Goal: Transaction & Acquisition: Subscribe to service/newsletter

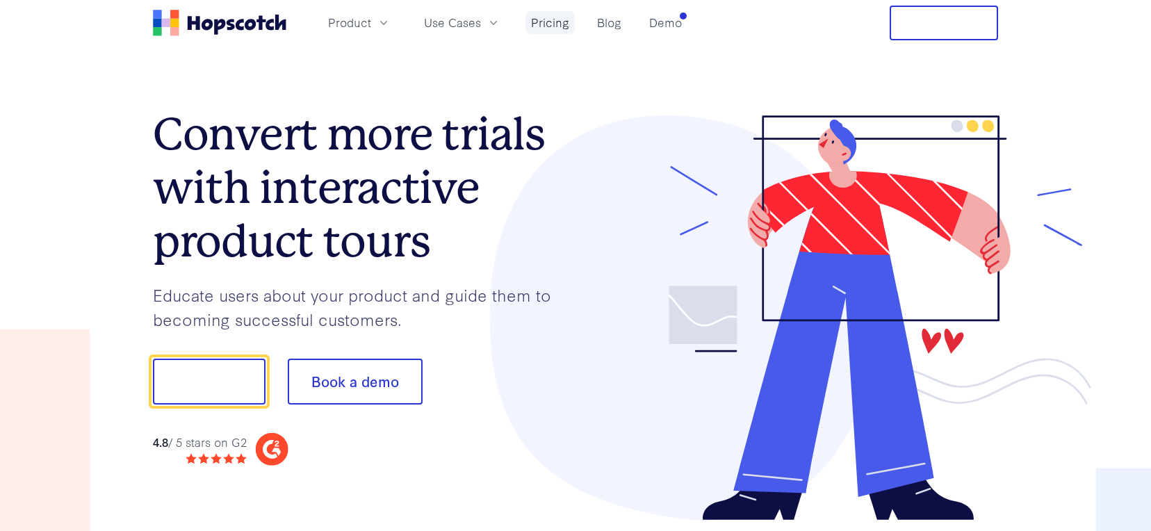
click at [562, 27] on link "Pricing" at bounding box center [549, 22] width 49 height 23
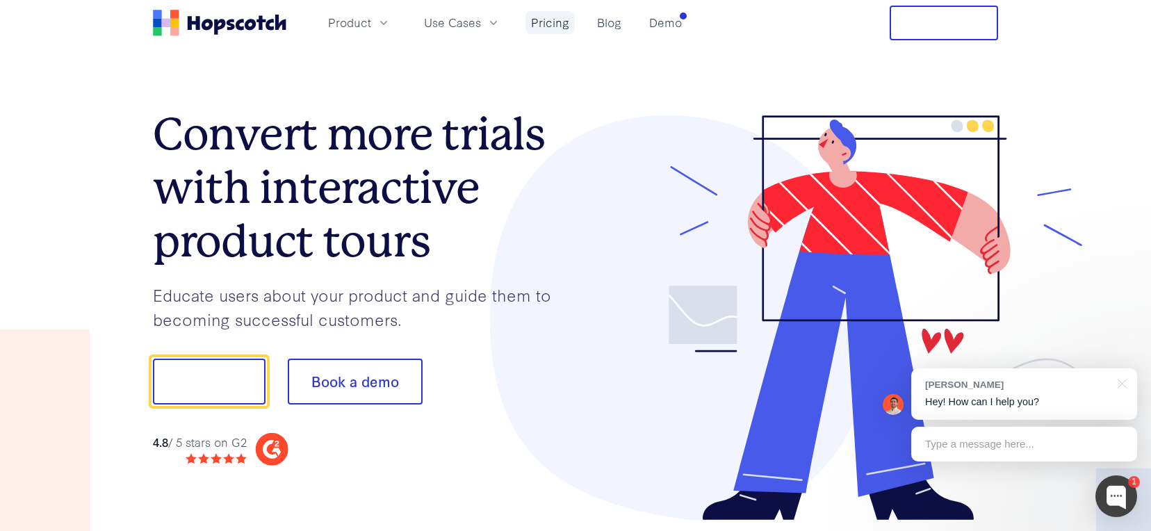
click at [550, 21] on link "Pricing" at bounding box center [549, 22] width 49 height 23
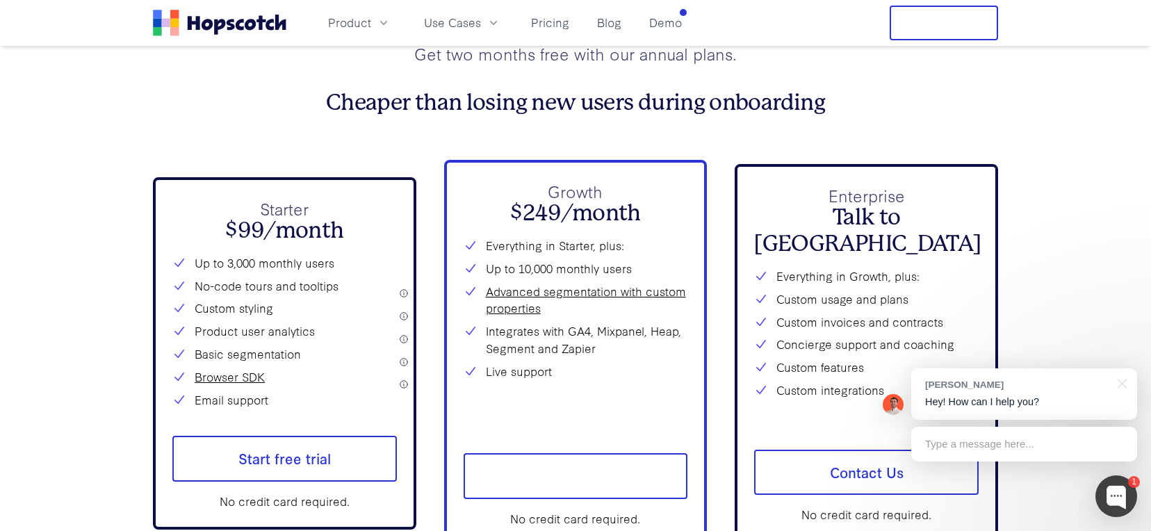
scroll to position [4967, 0]
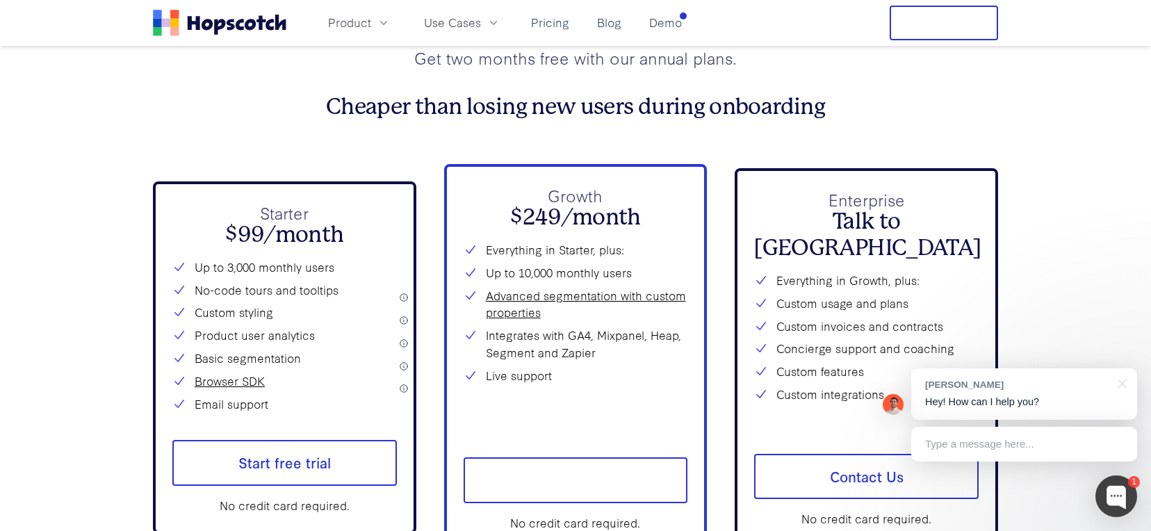
click at [665, 37] on div "Product Use Cases Pricing Blog Demo" at bounding box center [420, 23] width 534 height 35
click at [662, 26] on link "Demo" at bounding box center [665, 22] width 44 height 23
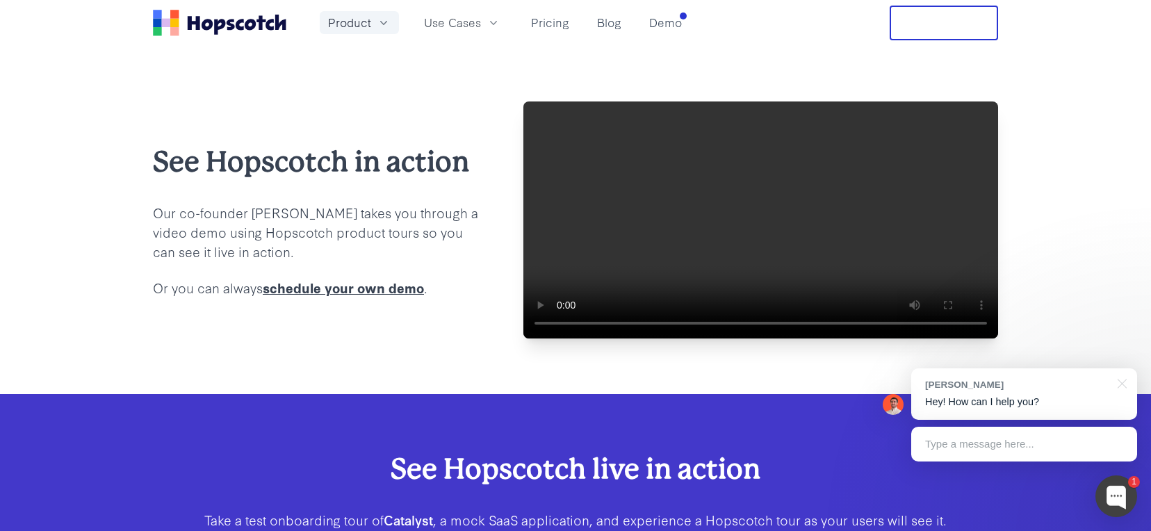
click at [379, 16] on icon "button" at bounding box center [384, 23] width 14 height 14
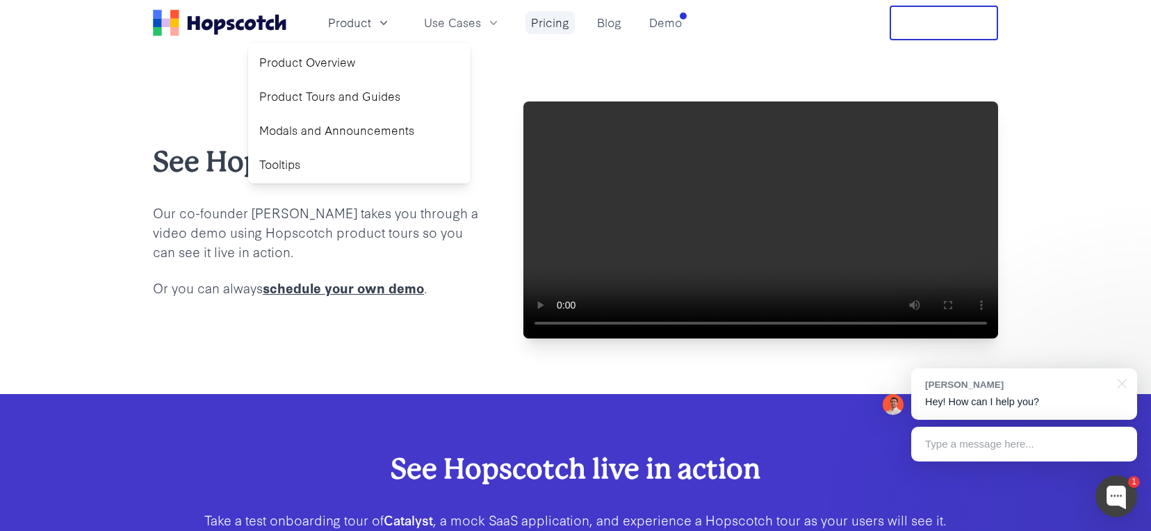
click at [555, 33] on link "Pricing" at bounding box center [549, 22] width 49 height 23
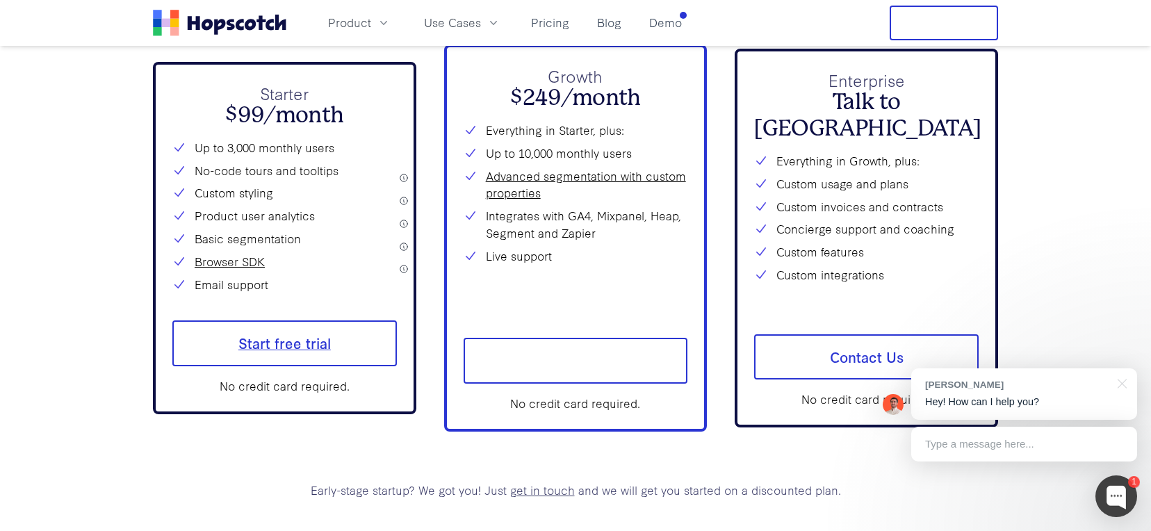
scroll to position [5087, 0]
click at [310, 365] on span "Start free trial" at bounding box center [284, 343] width 224 height 46
